Goal: Transaction & Acquisition: Purchase product/service

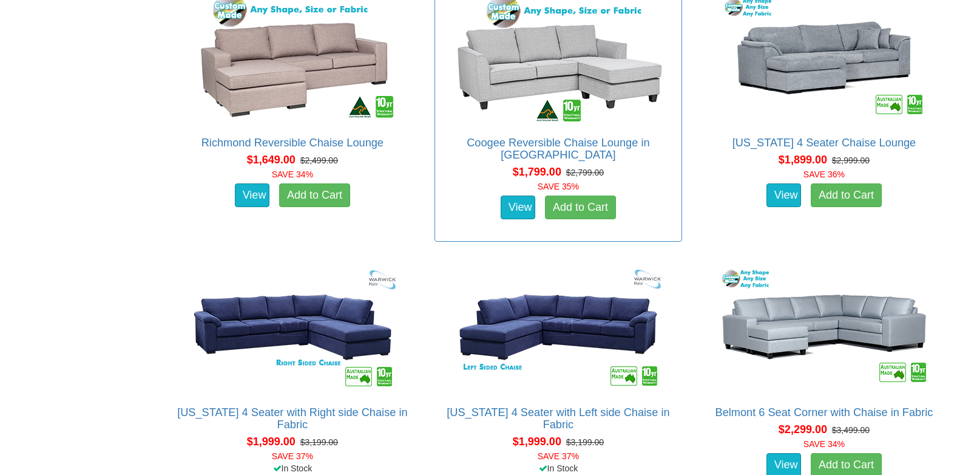
scroll to position [1093, 0]
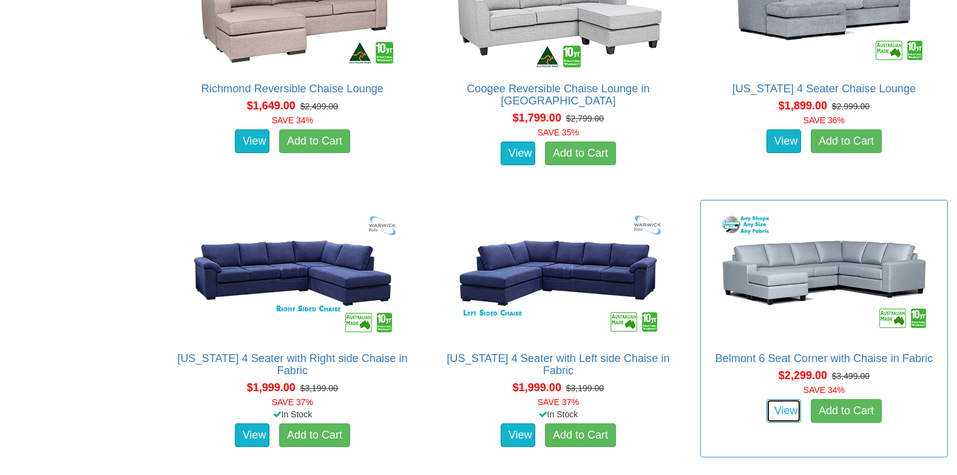
click at [790, 411] on link "View" at bounding box center [784, 411] width 35 height 24
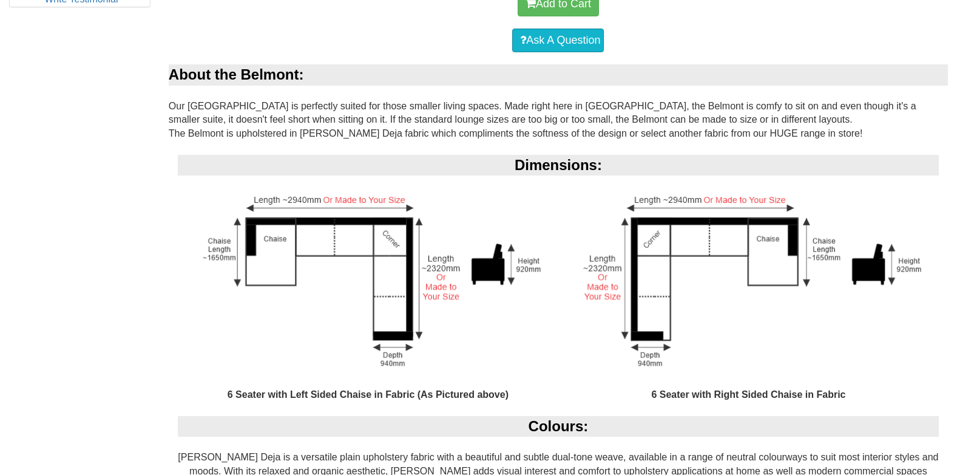
scroll to position [677, 0]
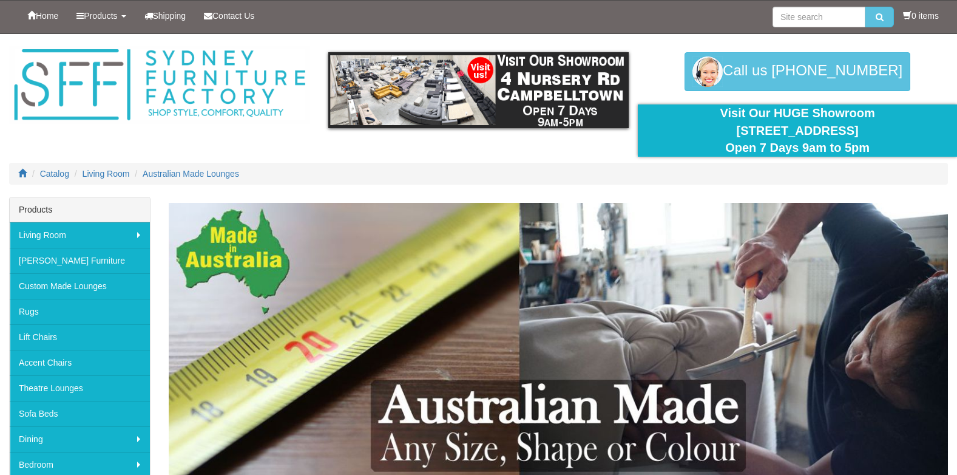
scroll to position [1093, 0]
